Goal: Task Accomplishment & Management: Manage account settings

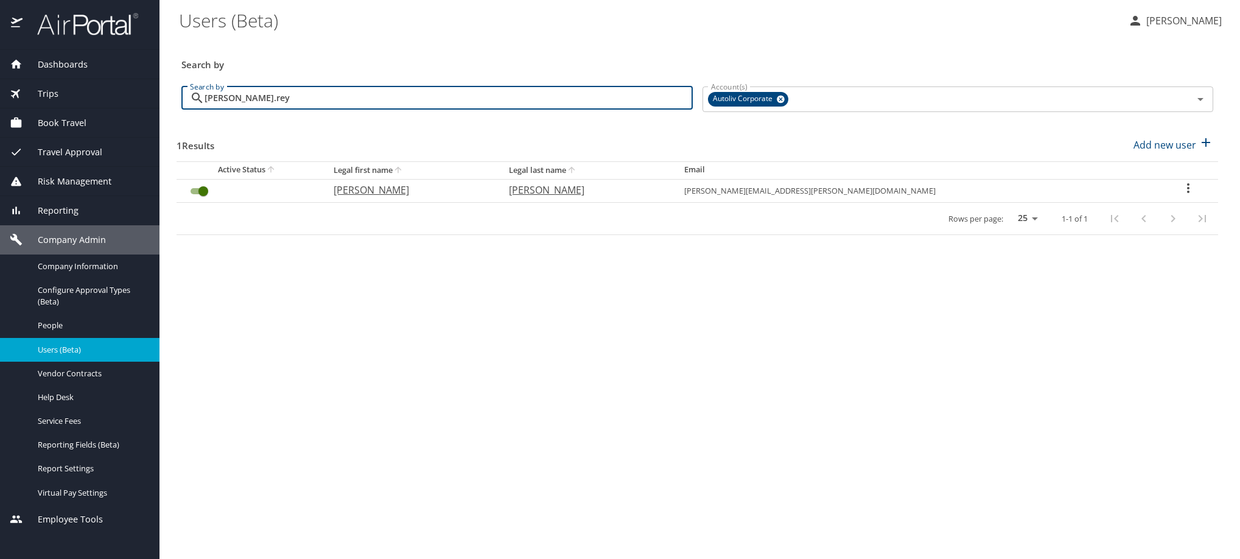
type input "[PERSON_NAME].rey"
click at [1186, 201] on td "User Search Table" at bounding box center [1189, 190] width 60 height 23
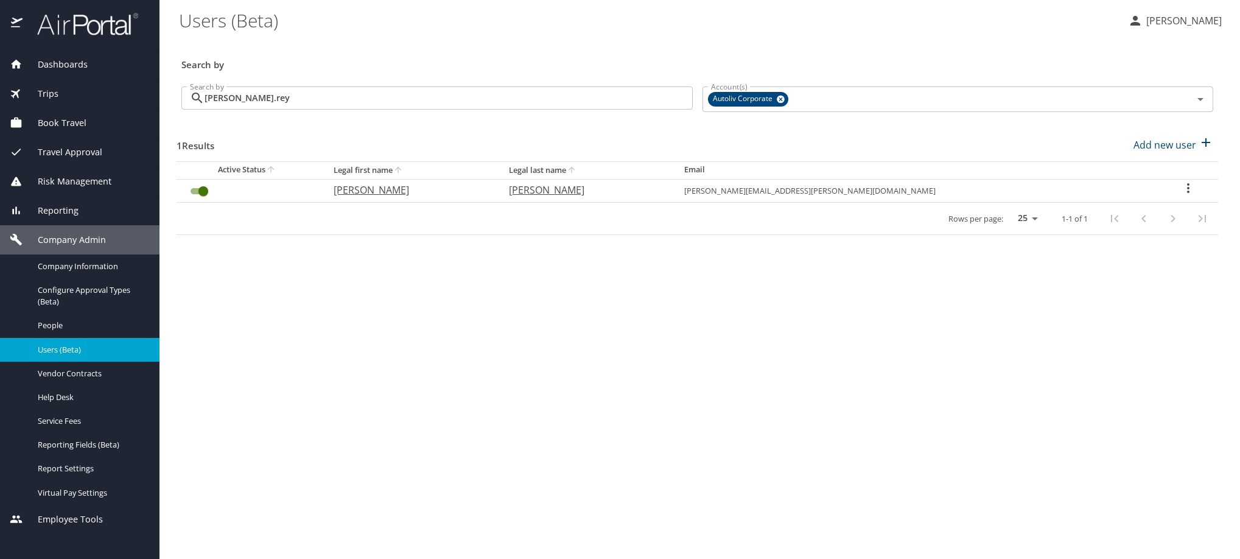
click at [1182, 195] on icon "User Search Table" at bounding box center [1188, 188] width 15 height 15
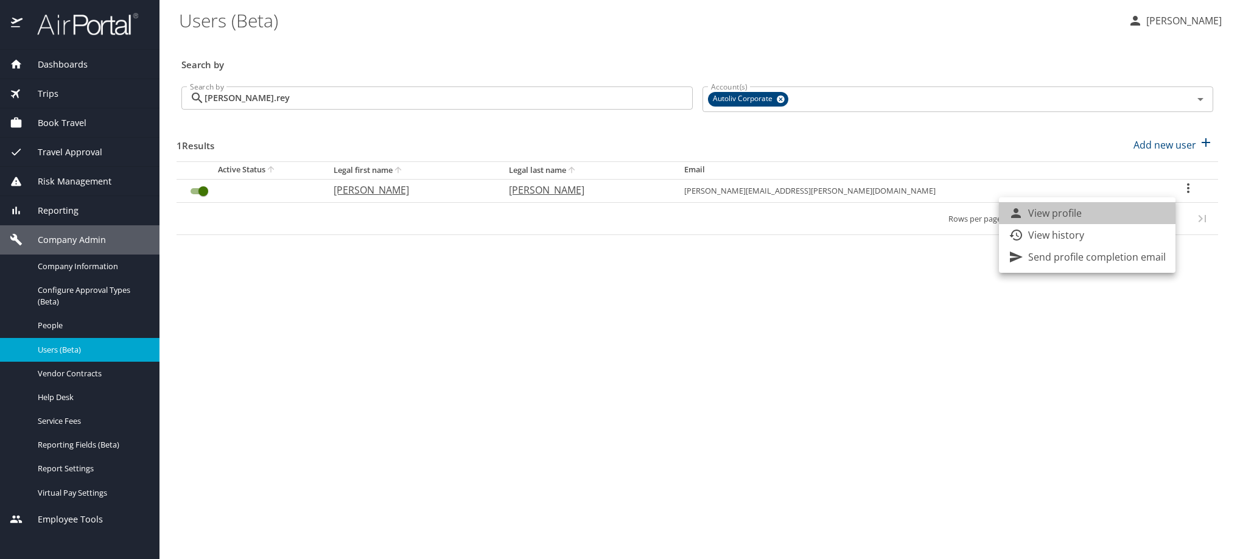
click at [1118, 214] on li "View profile" at bounding box center [1087, 213] width 177 height 22
select select "US"
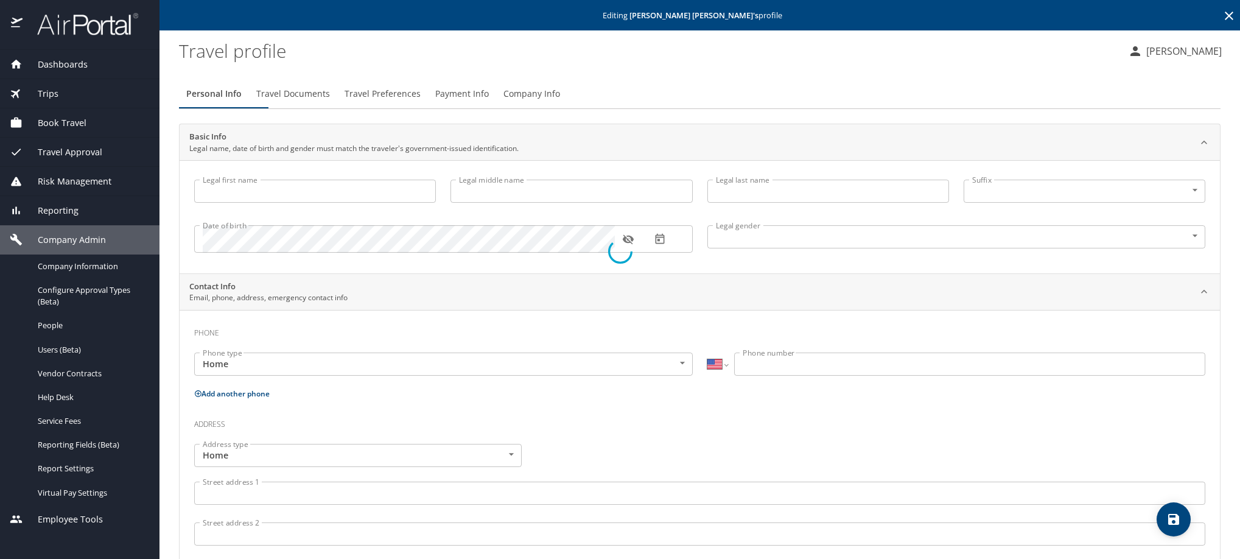
type input "[PERSON_NAME]"
type input "[DEMOGRAPHIC_DATA]"
select select "MX"
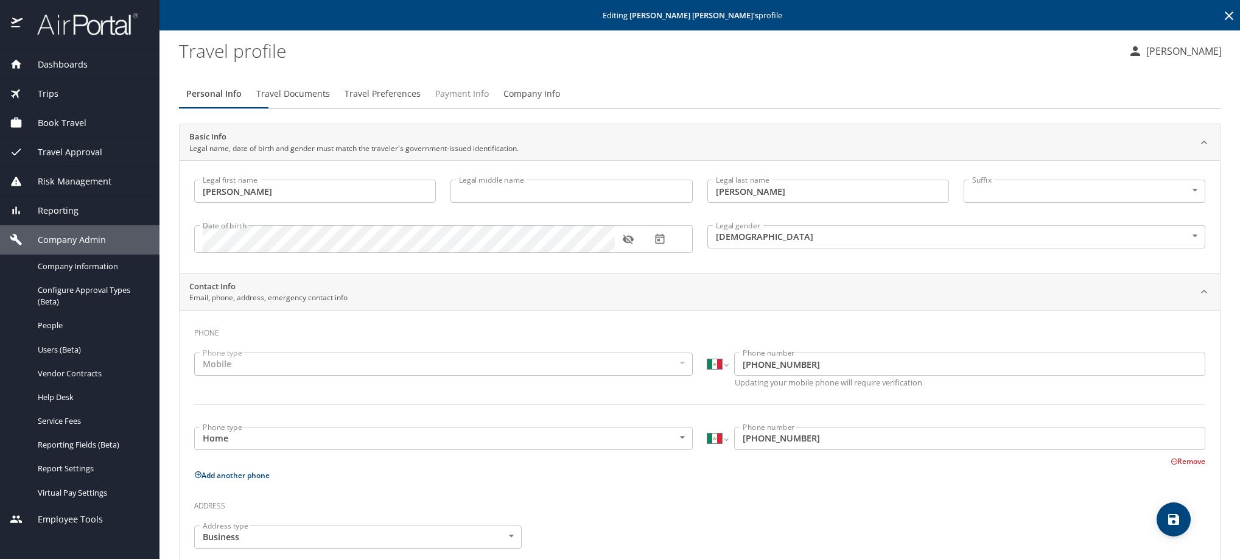
click at [489, 102] on span "Payment Info" at bounding box center [462, 93] width 54 height 15
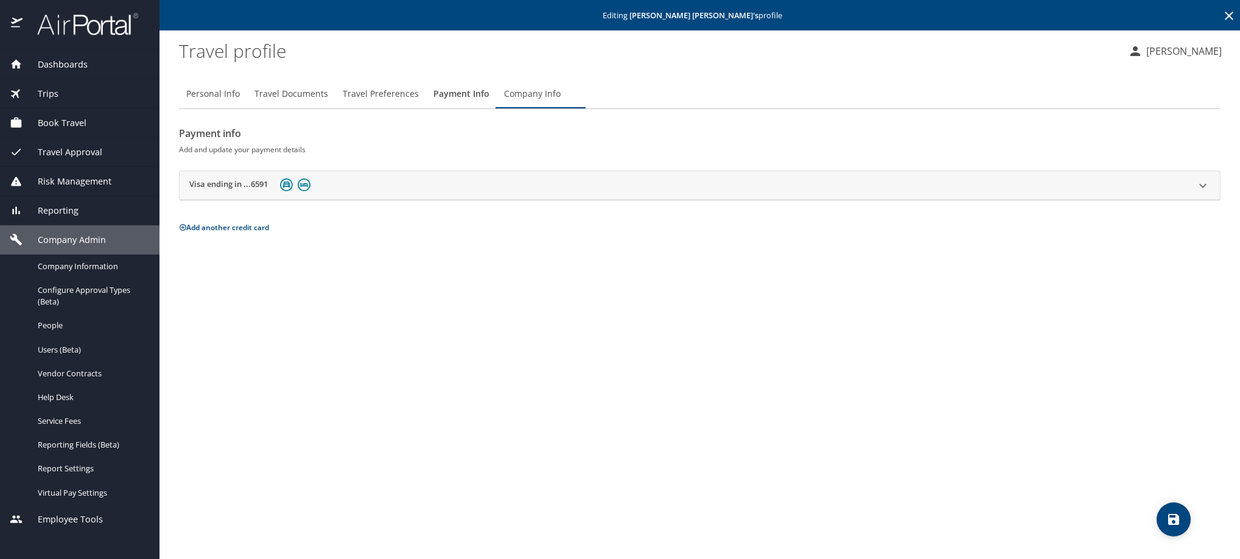
click at [400, 102] on span "Travel Preferences" at bounding box center [381, 93] width 76 height 15
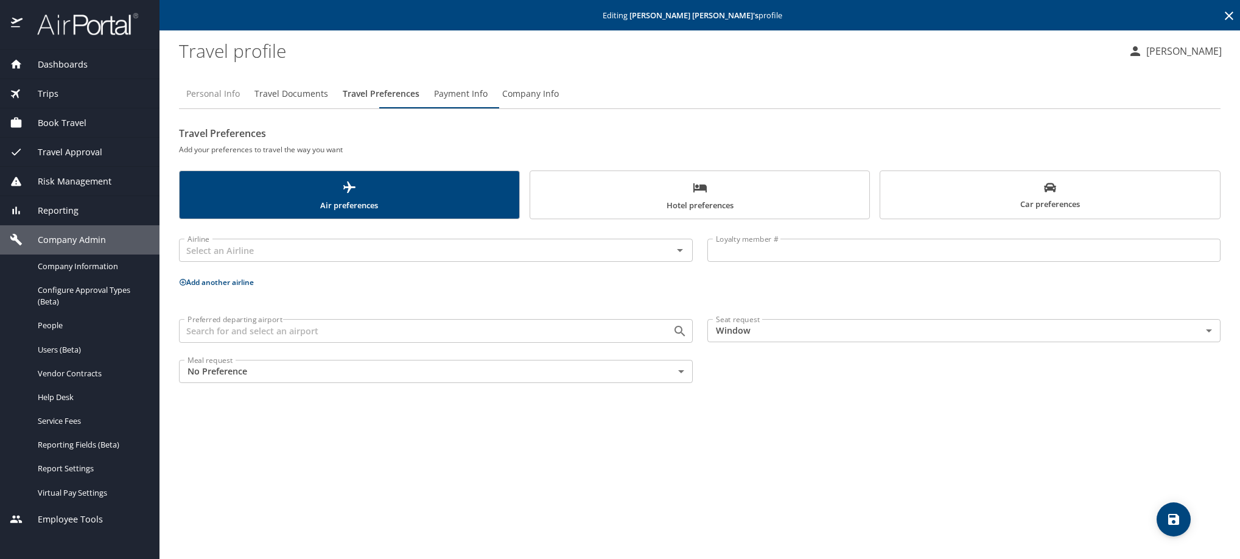
click at [232, 95] on span "Personal Info" at bounding box center [213, 93] width 54 height 15
select select "MX"
select select "US"
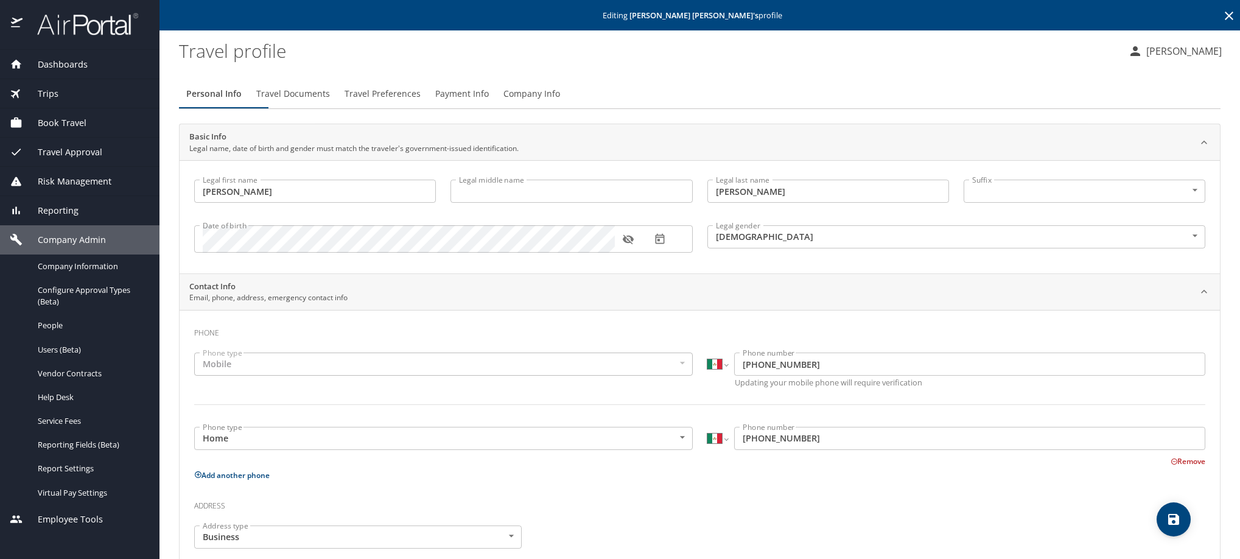
click at [627, 245] on icon "button" at bounding box center [628, 239] width 12 height 12
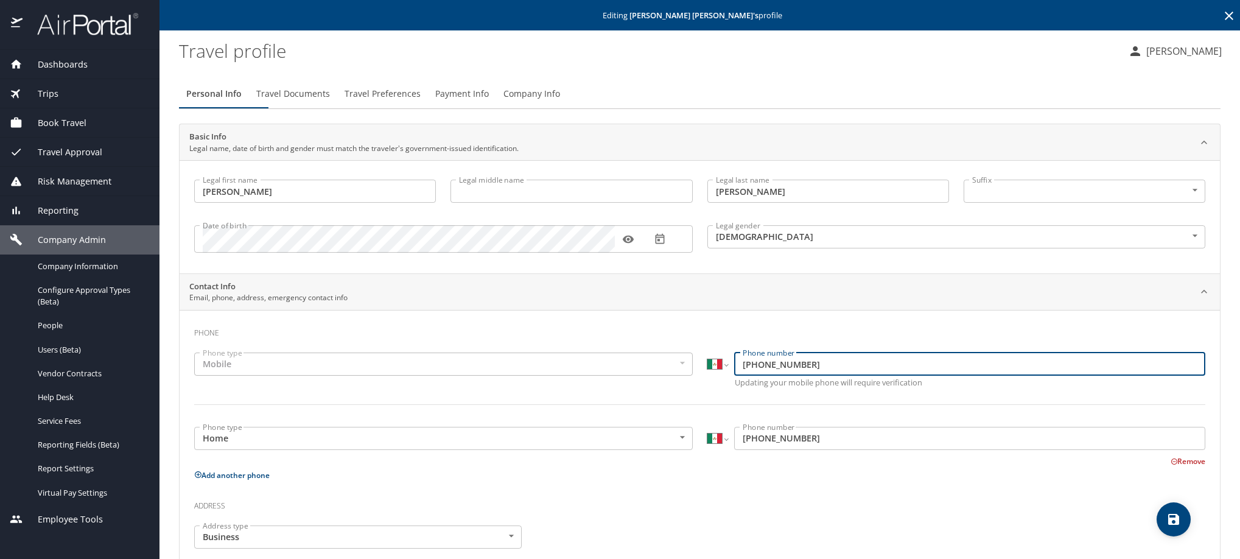
drag, startPoint x: 842, startPoint y: 371, endPoint x: 676, endPoint y: 376, distance: 166.3
click at [676, 376] on div "Phone type Mobile Mobile Phone type International [GEOGRAPHIC_DATA] [GEOGRAPHIC…" at bounding box center [700, 386] width 1026 height 82
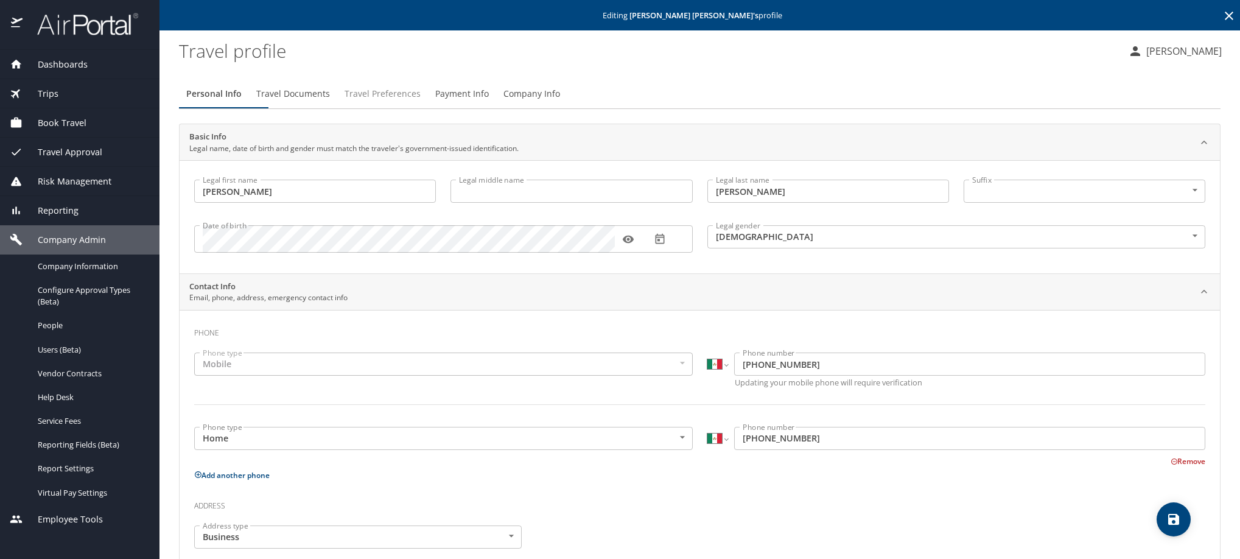
click at [421, 102] on span "Travel Preferences" at bounding box center [383, 93] width 76 height 15
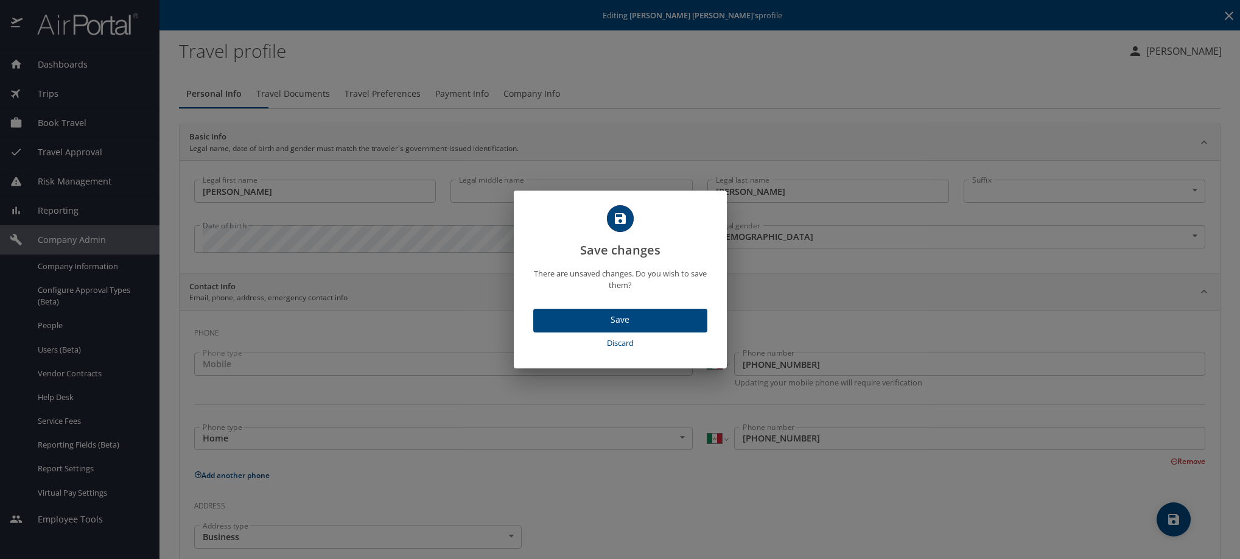
click at [588, 350] on span "Discard" at bounding box center [620, 343] width 164 height 14
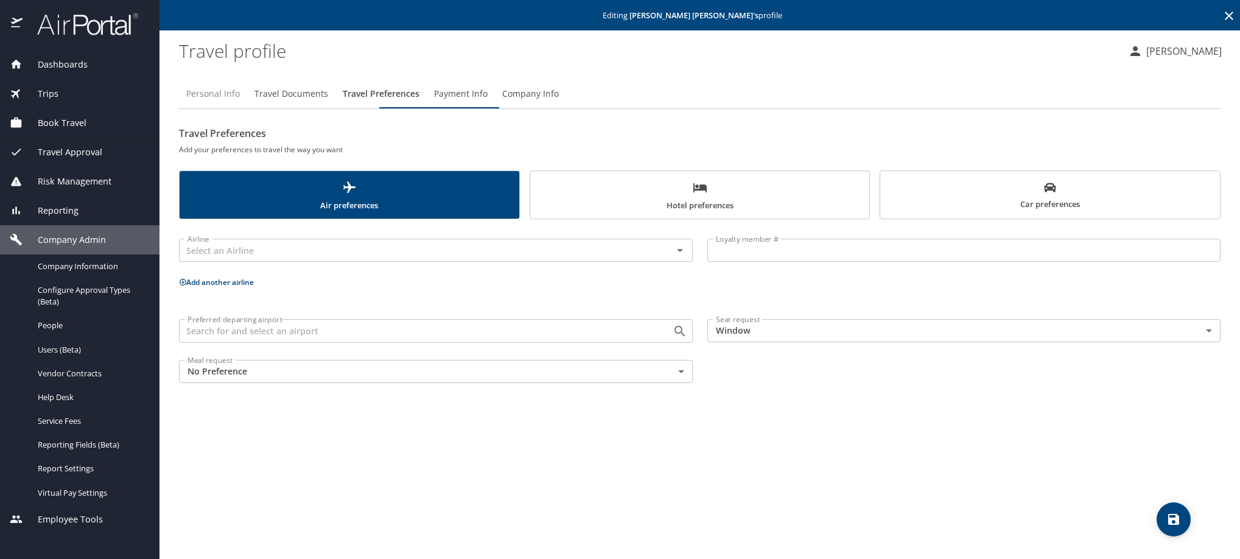
click at [227, 102] on span "Personal Info" at bounding box center [213, 93] width 54 height 15
select select "MX"
select select "US"
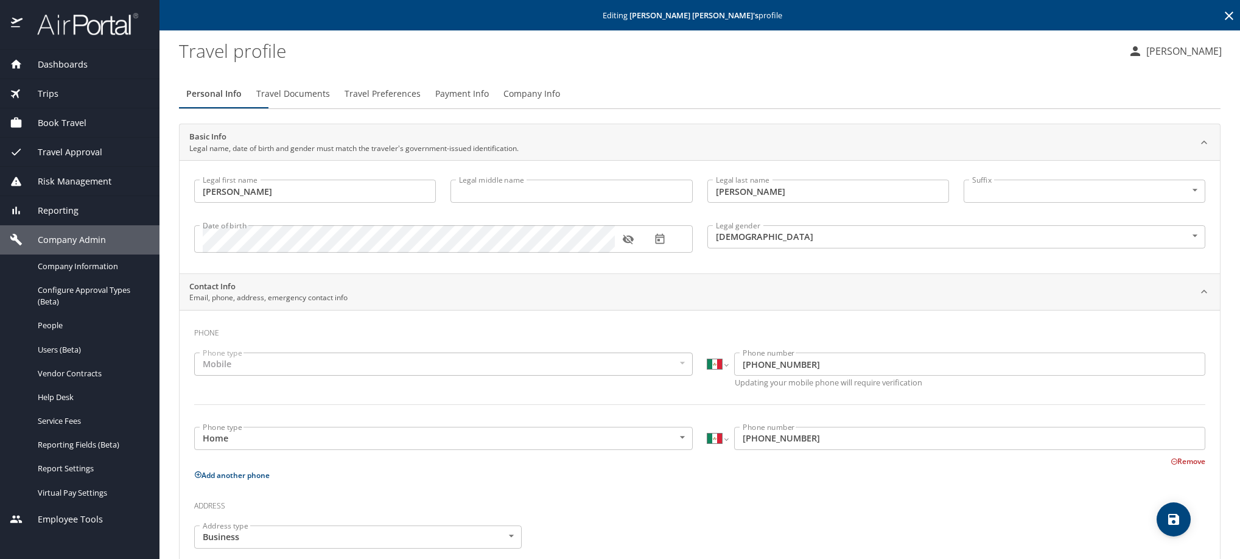
click at [1222, 23] on icon at bounding box center [1229, 16] width 15 height 15
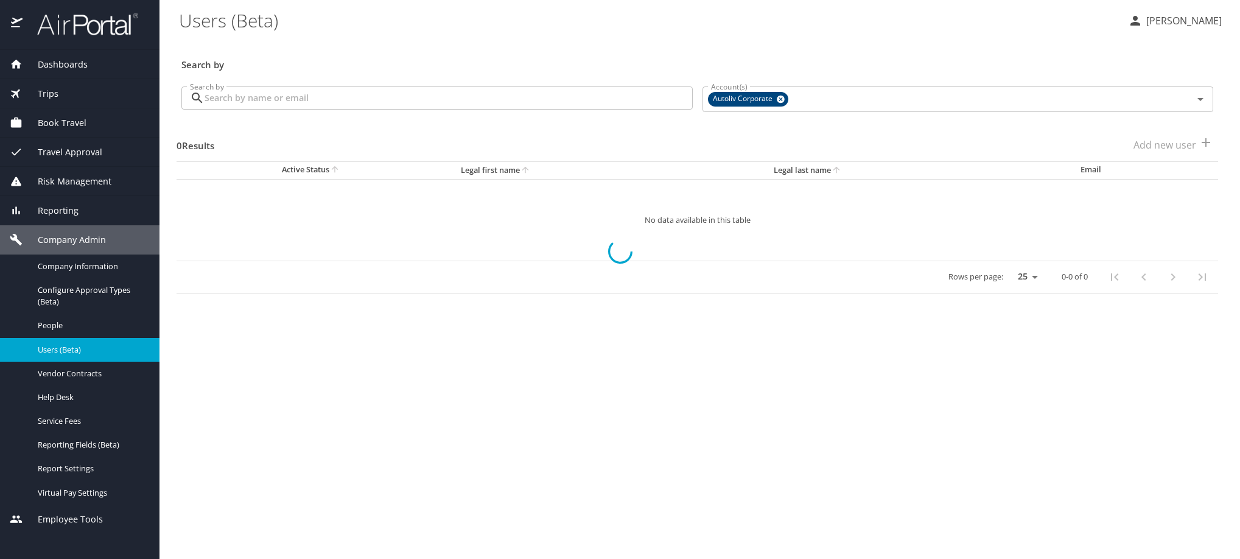
click at [416, 108] on input "Search by" at bounding box center [449, 97] width 488 height 23
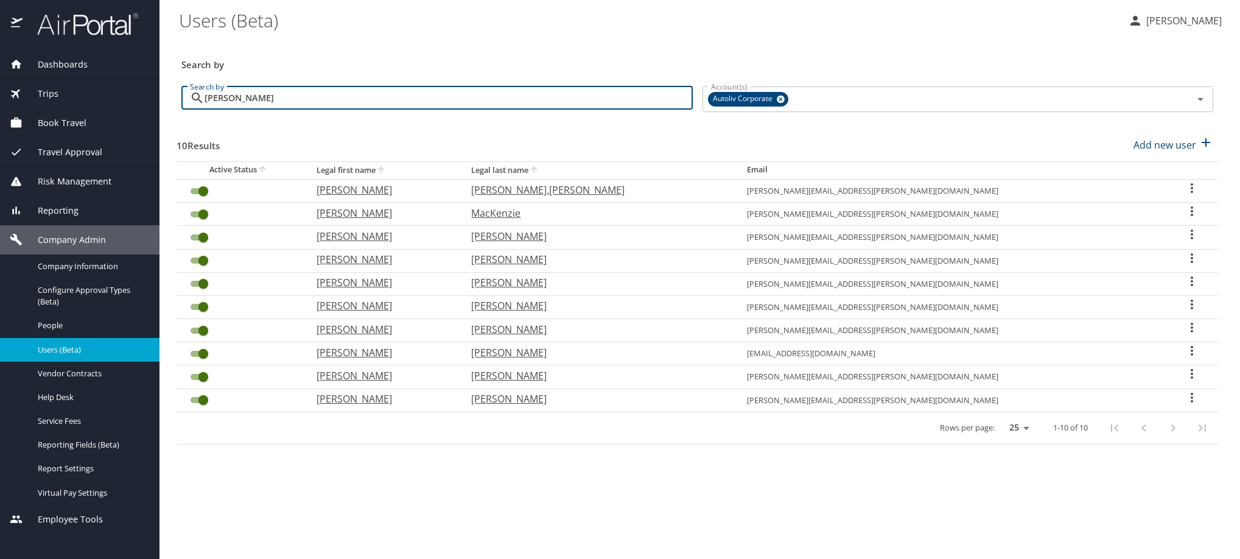
type input "[PERSON_NAME]"
click at [1185, 195] on icon "User Search Table" at bounding box center [1192, 188] width 15 height 15
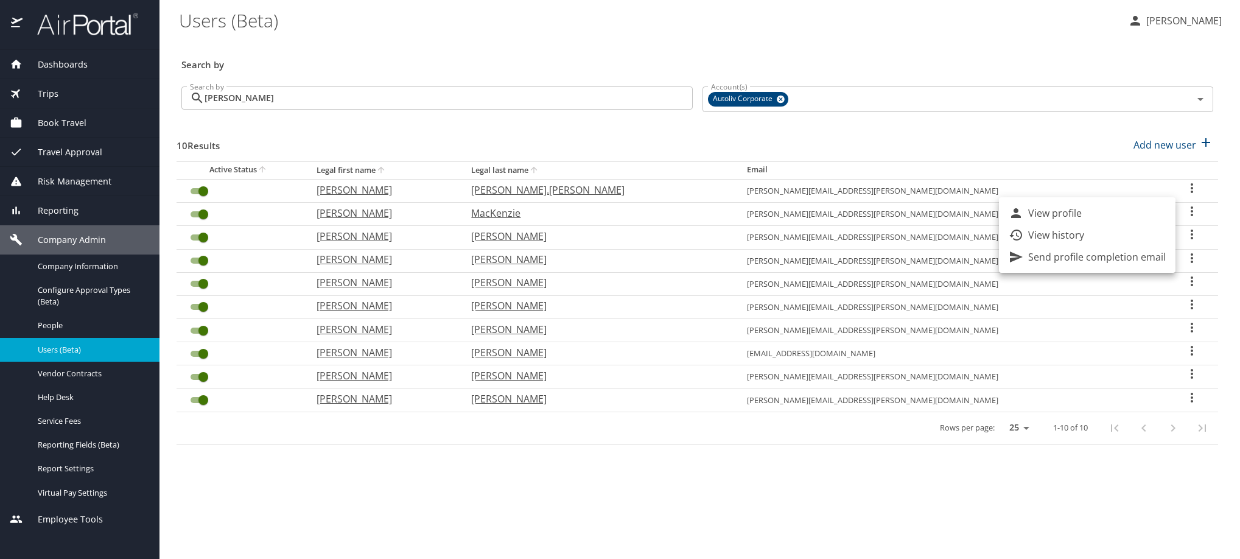
click at [1145, 212] on li "View profile" at bounding box center [1087, 213] width 177 height 22
select select "US"
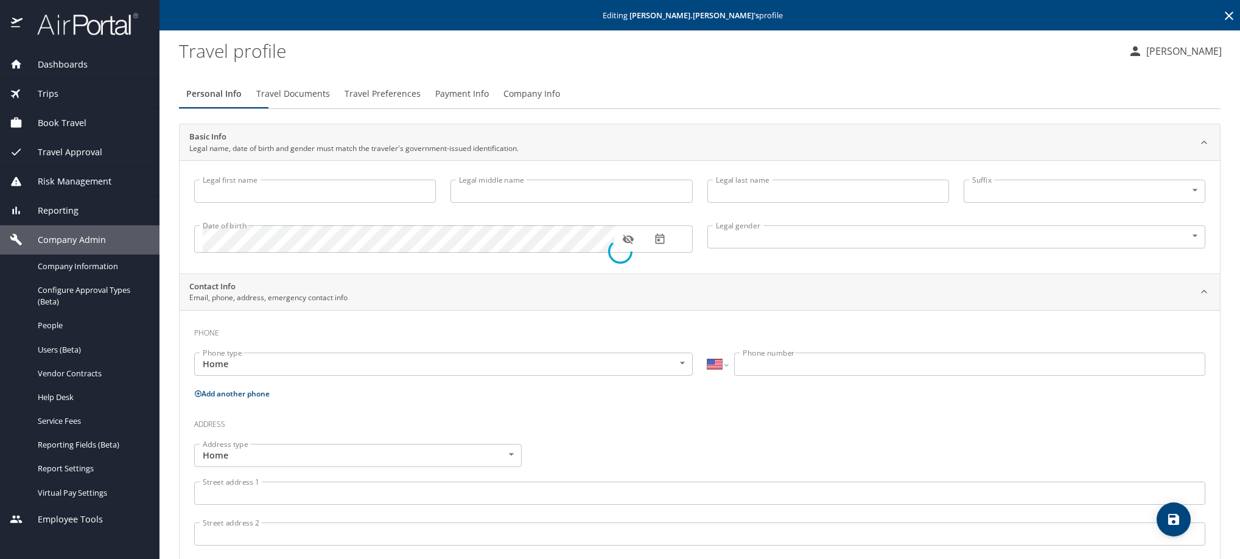
type input "[PERSON_NAME]"
type input "[PERSON_NAME].[PERSON_NAME]"
type input "[DEMOGRAPHIC_DATA]"
type input "[PERSON_NAME]"
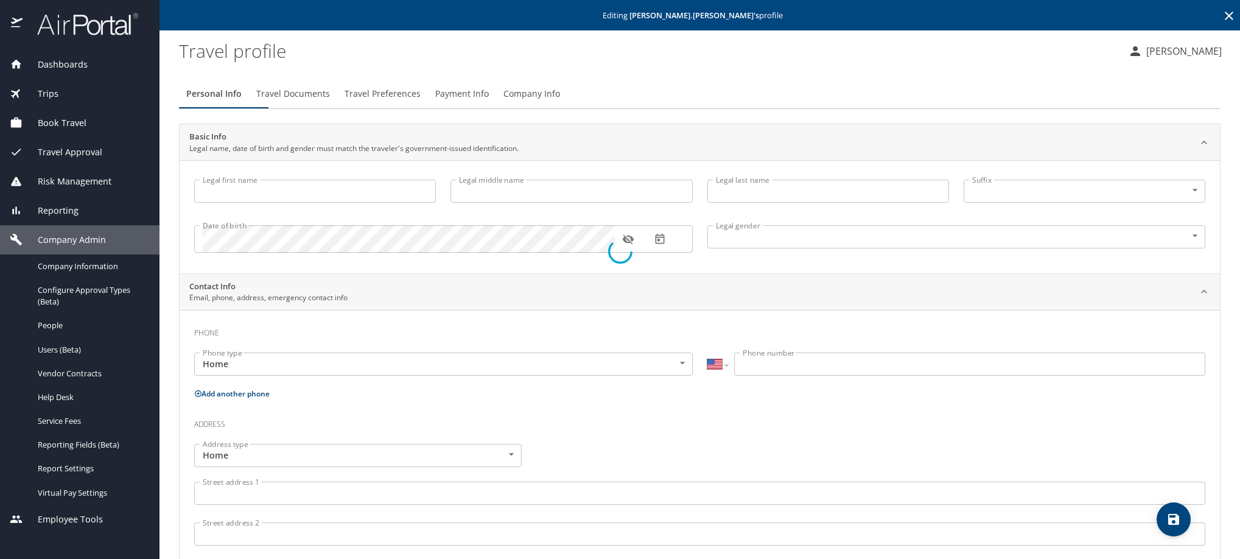
type input "[PERSON_NAME]"
select select "MX"
type input "[PHONE_NUMBER]"
type input "[PERSON_NAME][EMAIL_ADDRESS][DOMAIN_NAME]"
select select "MX"
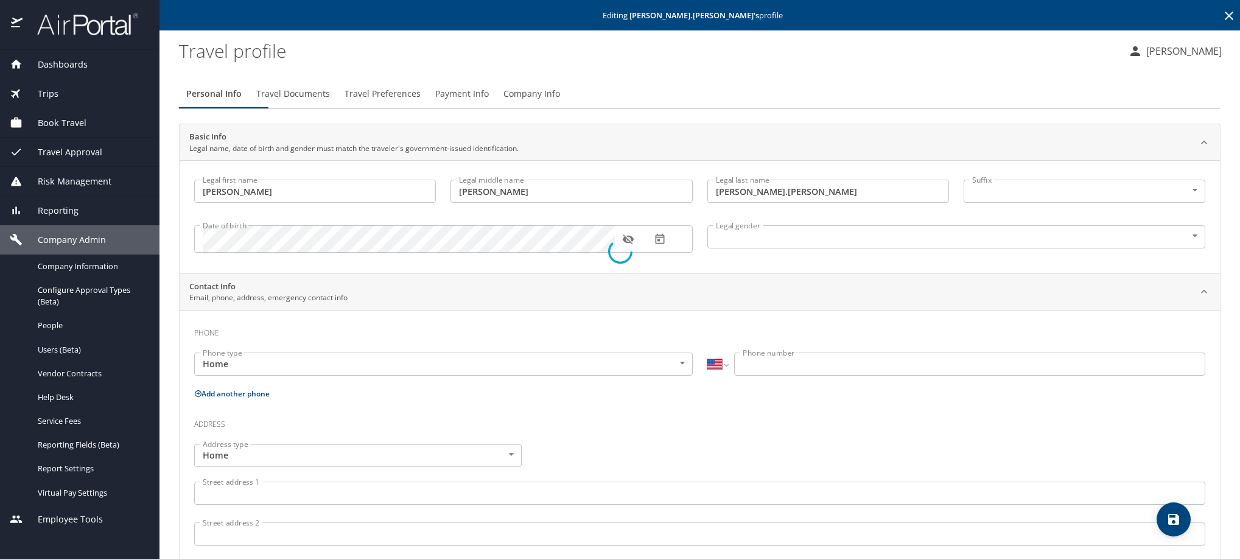
select select "MX"
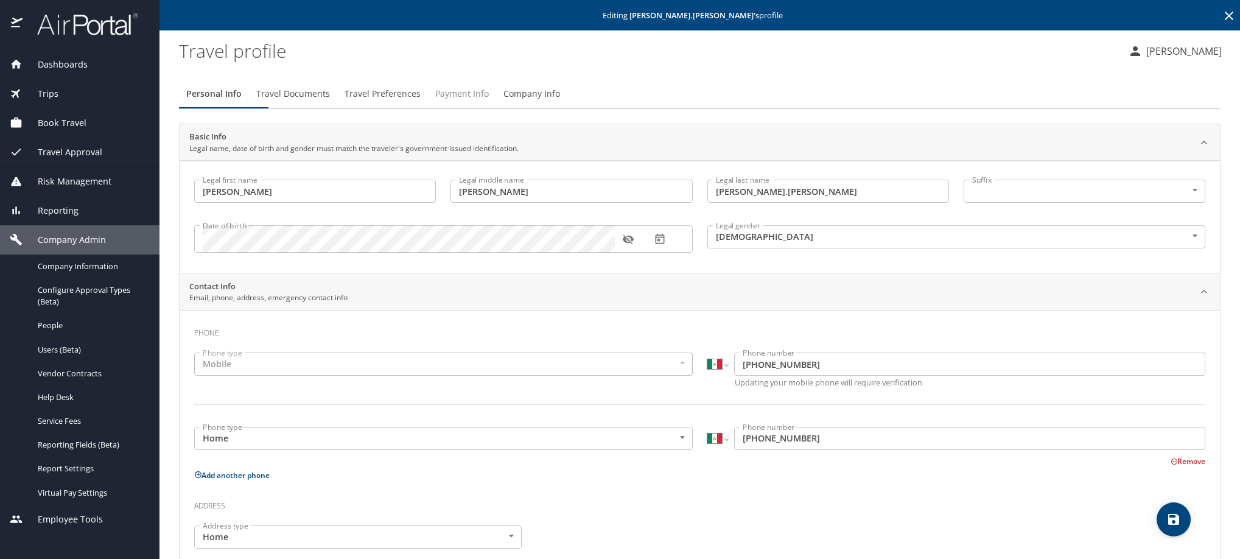
click at [489, 102] on span "Payment Info" at bounding box center [462, 93] width 54 height 15
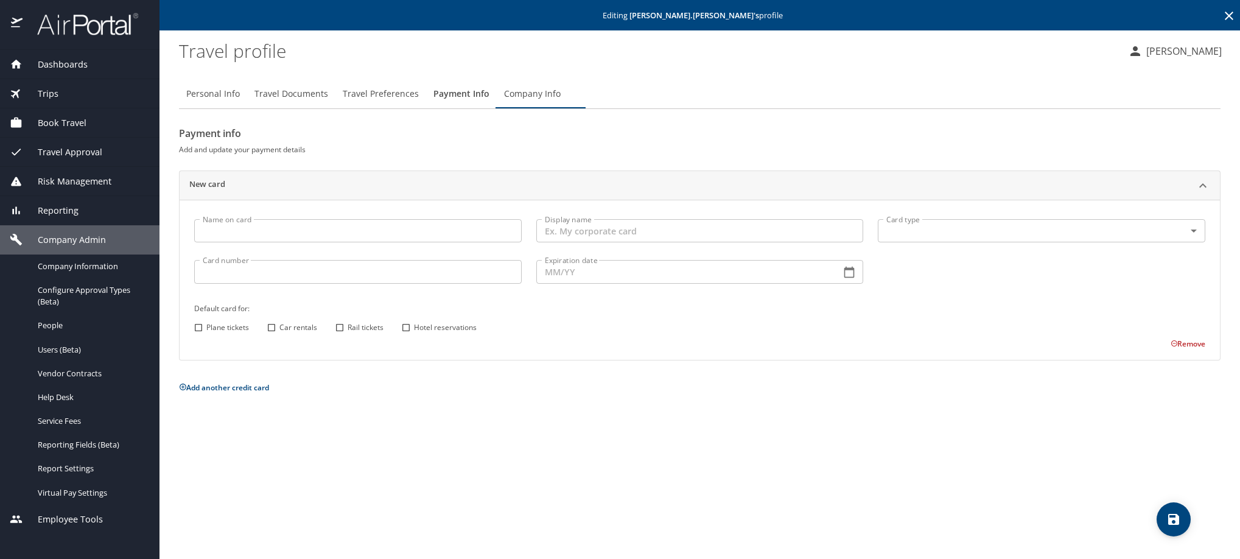
click at [1223, 21] on icon at bounding box center [1229, 16] width 15 height 15
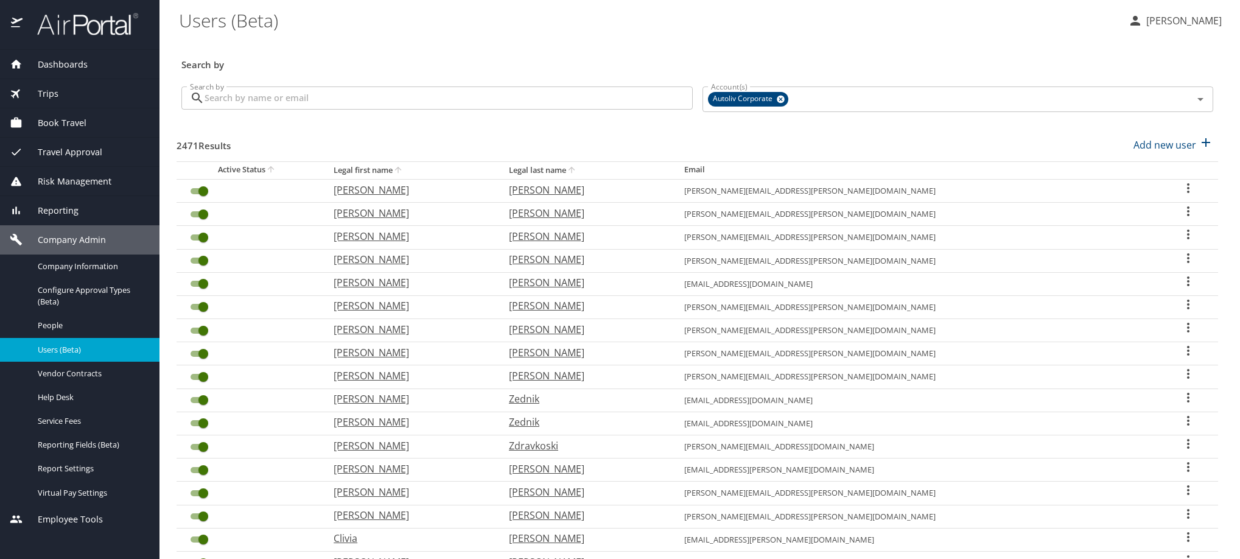
click at [336, 110] on input "Search by" at bounding box center [449, 97] width 488 height 23
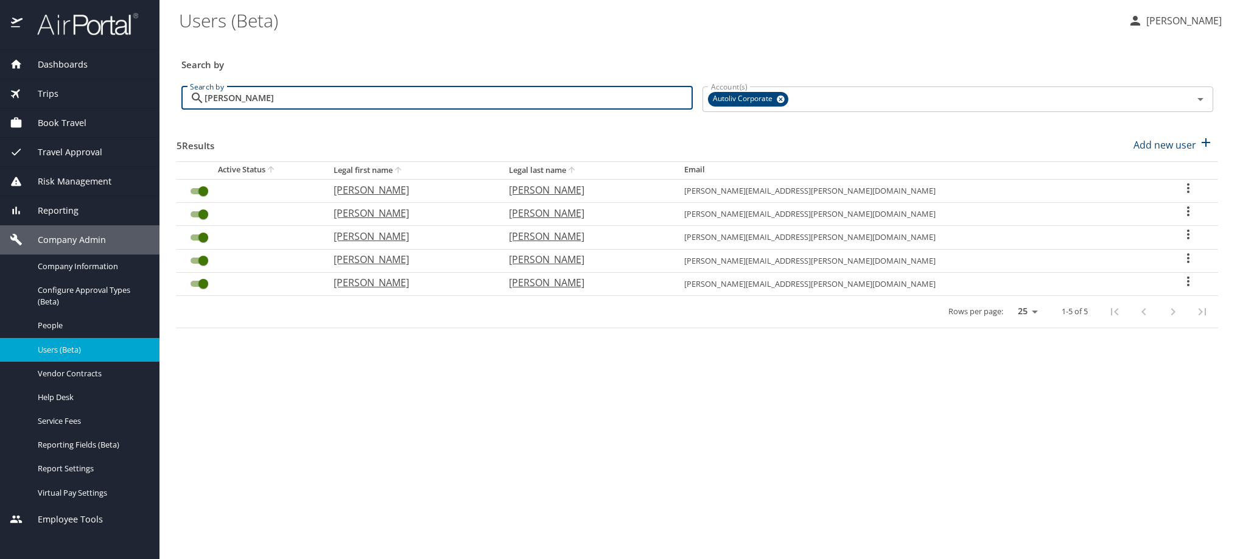
type input "[PERSON_NAME]"
click at [1187, 195] on icon "User Search Table" at bounding box center [1188, 188] width 15 height 15
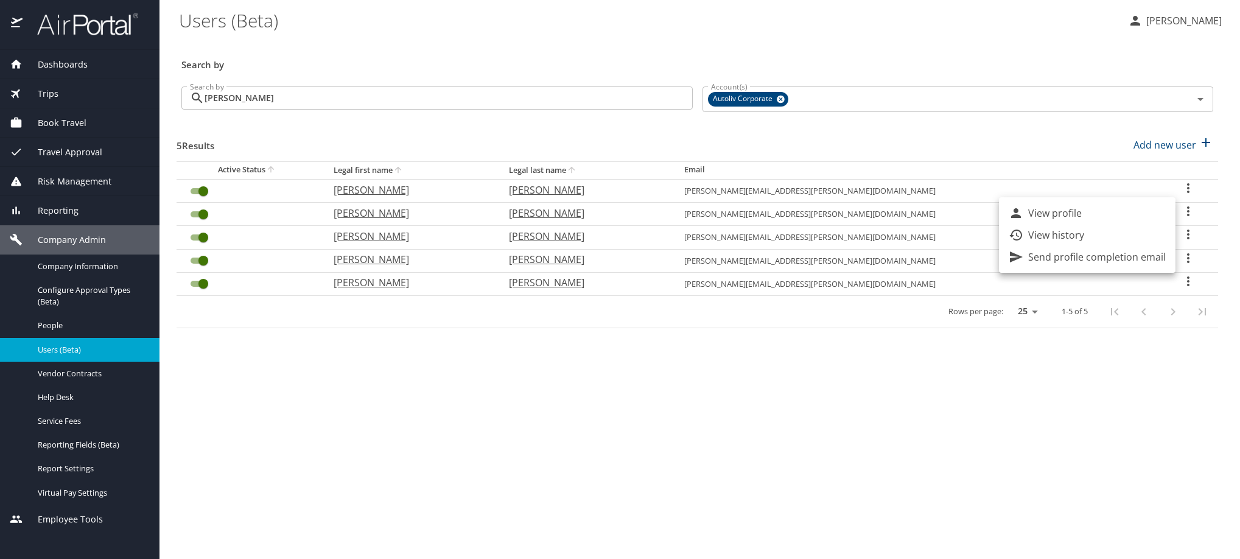
click at [1131, 220] on li "View profile" at bounding box center [1087, 213] width 177 height 22
select select "US"
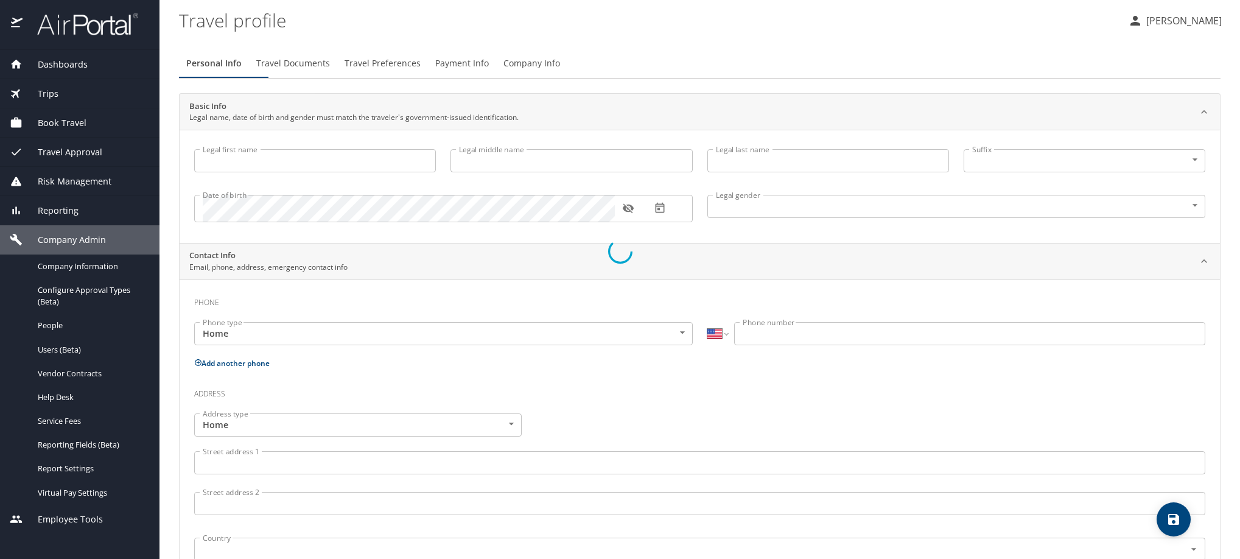
type input "[PERSON_NAME]"
type input "[DEMOGRAPHIC_DATA]"
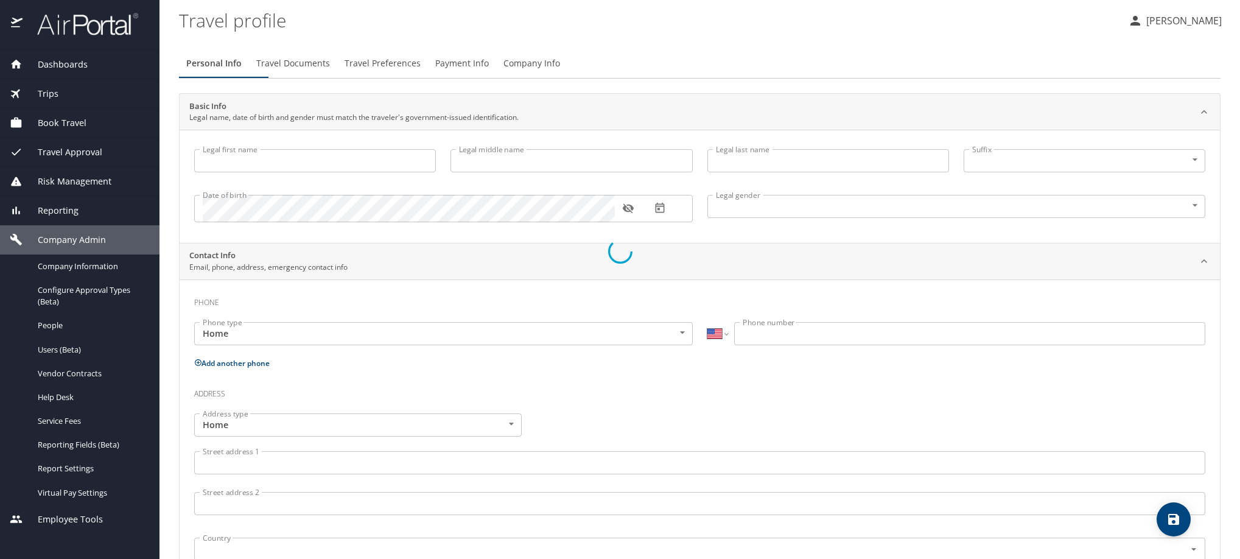
type input "[PERSON_NAME]"
type input "[PHONE_NUMBER]"
select select "MX"
select select "US"
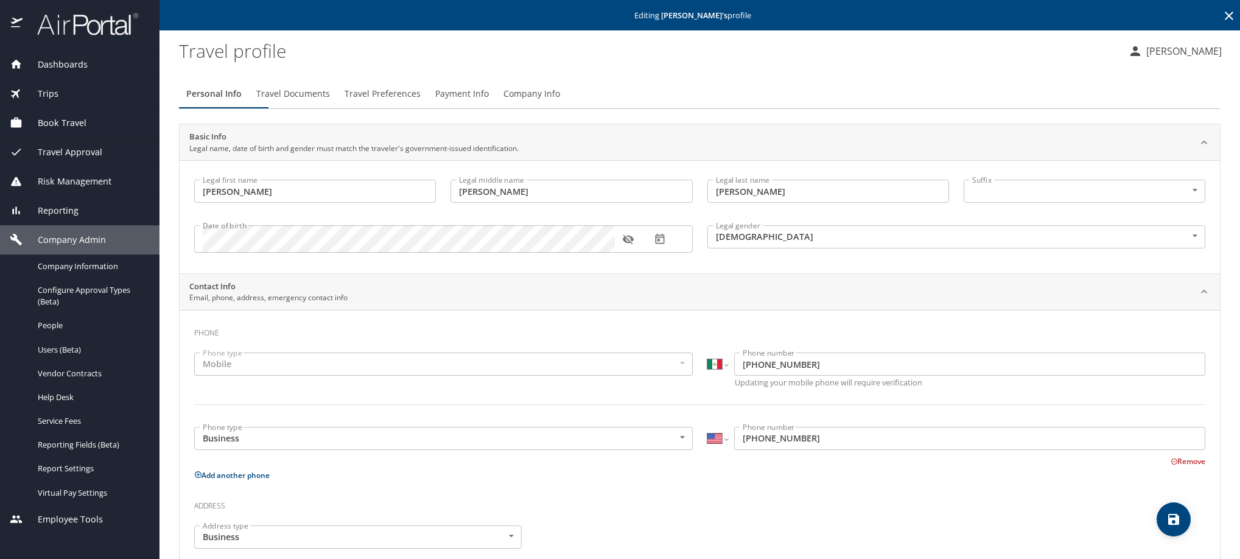
click at [489, 102] on span "Payment Info" at bounding box center [462, 93] width 54 height 15
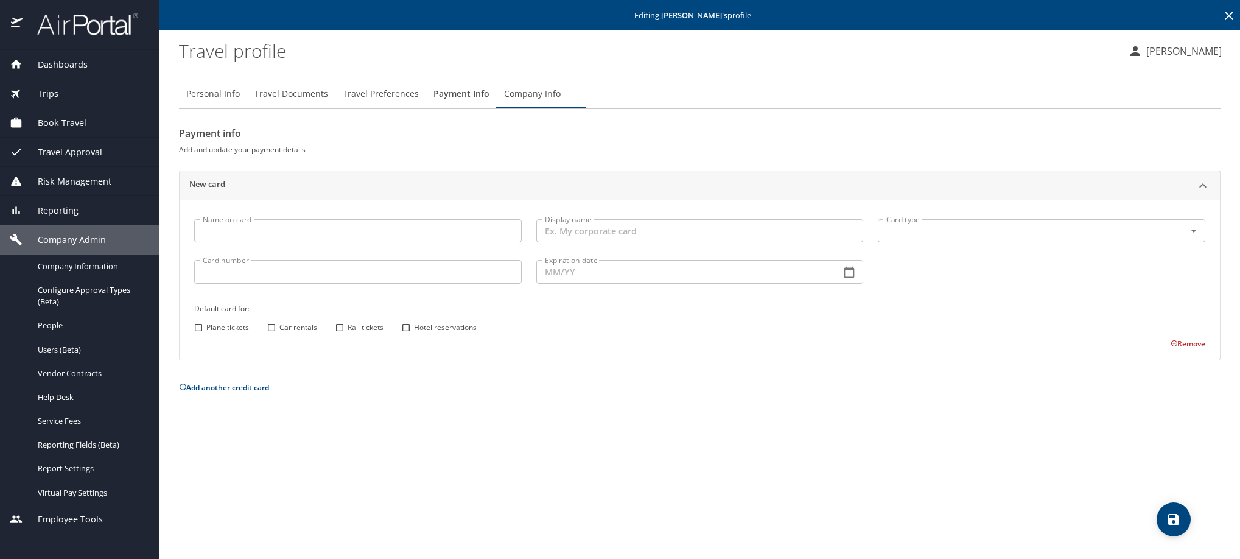
click at [1222, 22] on icon at bounding box center [1229, 16] width 15 height 15
